Goal: Entertainment & Leisure: Consume media (video, audio)

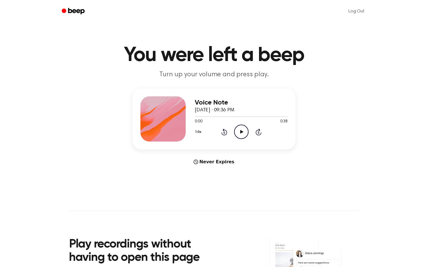
click at [238, 130] on icon "Play Audio" at bounding box center [241, 132] width 14 height 14
click at [239, 131] on icon "Play Audio" at bounding box center [241, 132] width 14 height 14
click at [245, 139] on icon "Play Audio" at bounding box center [241, 132] width 14 height 14
click at [244, 126] on circle at bounding box center [241, 132] width 14 height 14
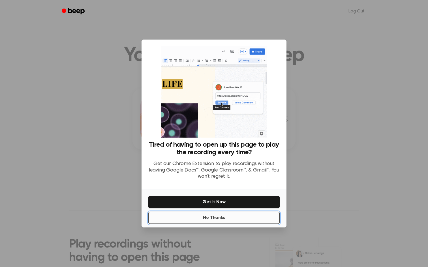
click at [219, 222] on button "No Thanks" at bounding box center [213, 218] width 131 height 12
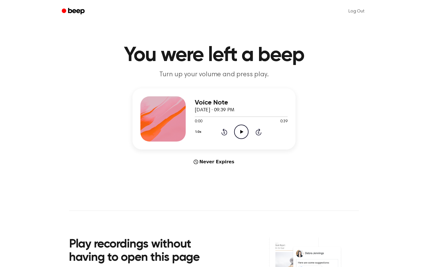
click at [243, 139] on div "Voice Note September 9, 2025 · 09:39 PM 0:00 0:39 Your browser does not support…" at bounding box center [241, 119] width 93 height 45
click at [243, 130] on icon "Play Audio" at bounding box center [241, 132] width 14 height 14
click at [247, 188] on main "You were left a beep Turn up your volume and press play. Voice Note September 9…" at bounding box center [214, 169] width 428 height 338
click at [235, 132] on icon "Play Audio" at bounding box center [241, 132] width 14 height 14
